Goal: Transaction & Acquisition: Purchase product/service

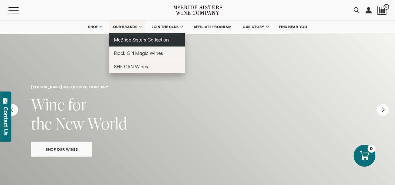
click at [130, 38] on span "McBride Sisters Collection" at bounding box center [141, 39] width 55 height 5
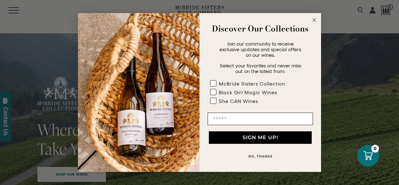
click at [315, 18] on circle "Close dialog" at bounding box center [314, 20] width 7 height 7
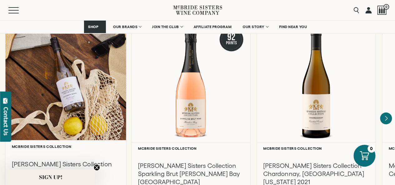
scroll to position [593, 0]
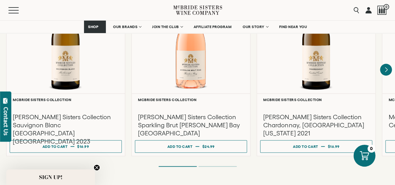
drag, startPoint x: 190, startPoint y: 180, endPoint x: 99, endPoint y: 181, distance: 91.7
click at [386, 64] on icon "Next" at bounding box center [385, 70] width 13 height 13
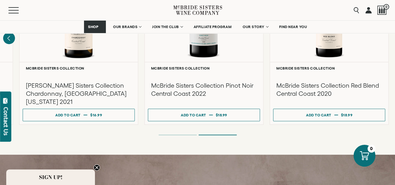
scroll to position [624, 0]
